Goal: Check status: Check status

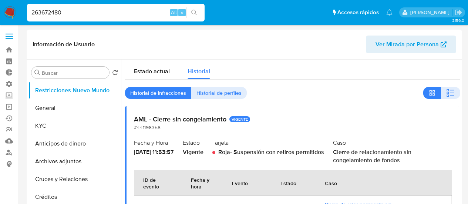
select select "10"
click at [73, 16] on input "263672480" at bounding box center [115, 13] width 177 height 10
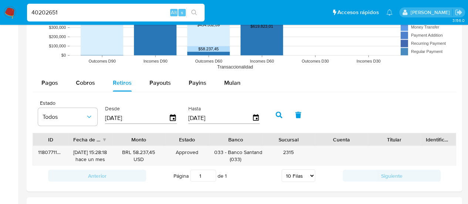
scroll to position [77, 0]
type input "40202651"
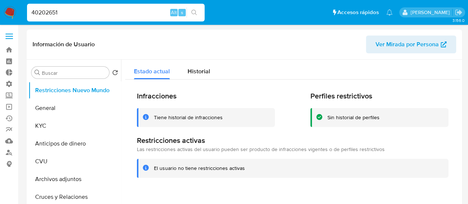
select select "10"
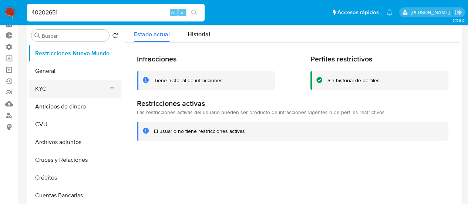
click at [57, 89] on button "KYC" at bounding box center [71, 89] width 87 height 18
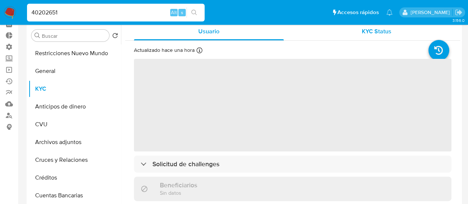
click at [363, 34] on span "KYC Status" at bounding box center [377, 31] width 30 height 9
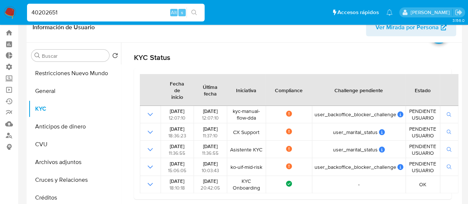
scroll to position [0, 0]
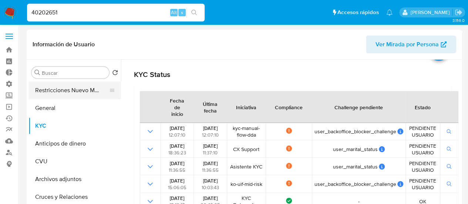
click at [65, 86] on button "Restricciones Nuevo Mundo" at bounding box center [71, 90] width 87 height 18
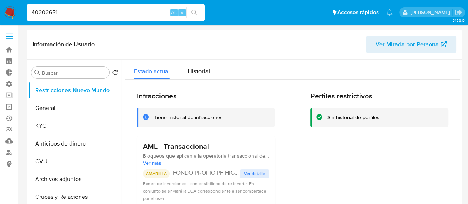
click at [52, 10] on input "40202651" at bounding box center [115, 13] width 177 height 10
paste input "263672480"
type input "263672480"
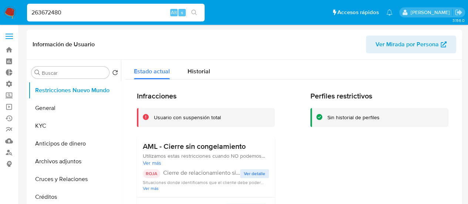
select select "10"
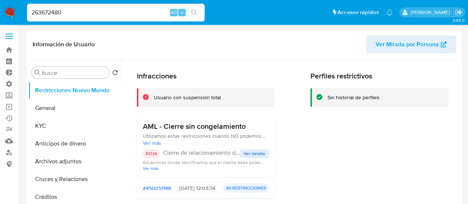
scroll to position [37, 0]
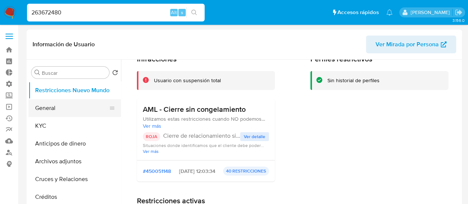
click at [47, 115] on button "General" at bounding box center [71, 108] width 87 height 18
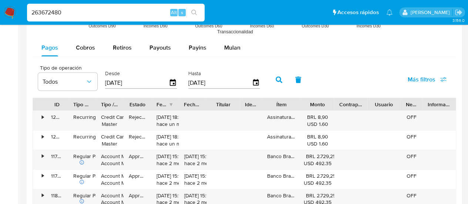
scroll to position [702, 0]
